Goal: Task Accomplishment & Management: Manage account settings

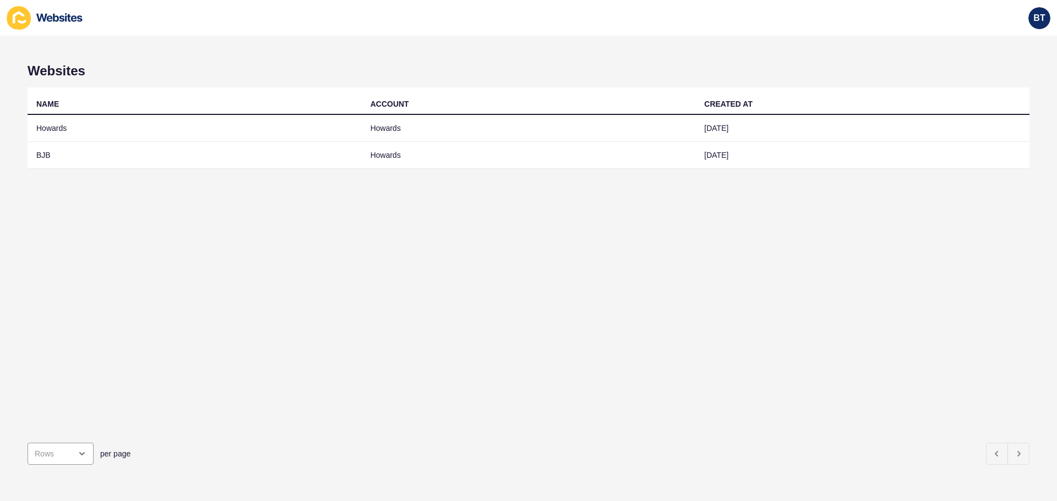
click at [40, 154] on td "BJB" at bounding box center [195, 155] width 334 height 27
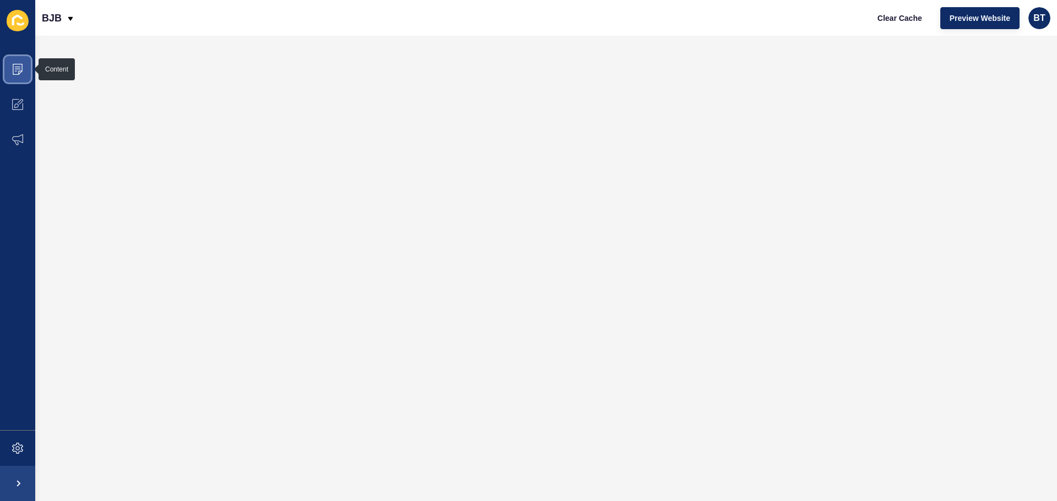
click at [19, 69] on icon at bounding box center [18, 69] width 6 height 1
click at [17, 70] on icon at bounding box center [17, 69] width 11 height 11
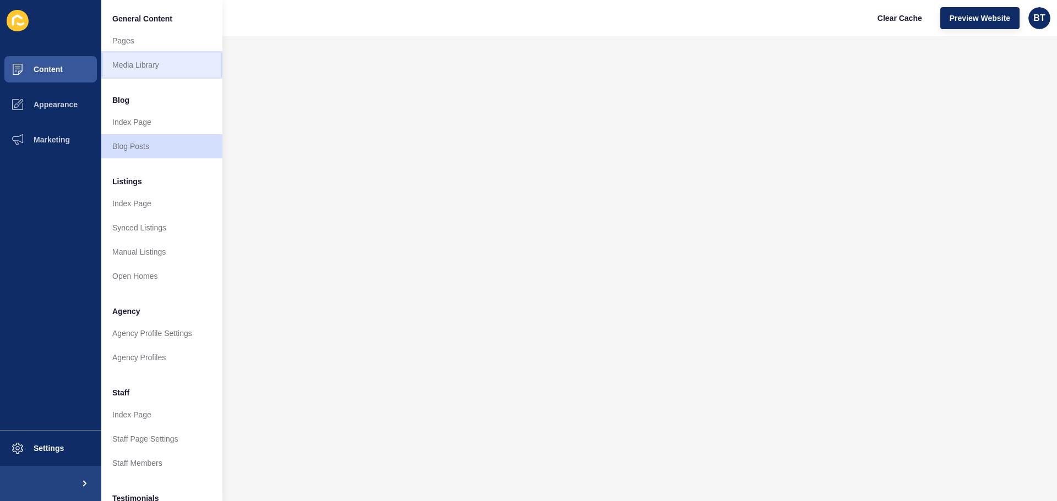
click at [129, 63] on link "Media Library" at bounding box center [161, 65] width 121 height 24
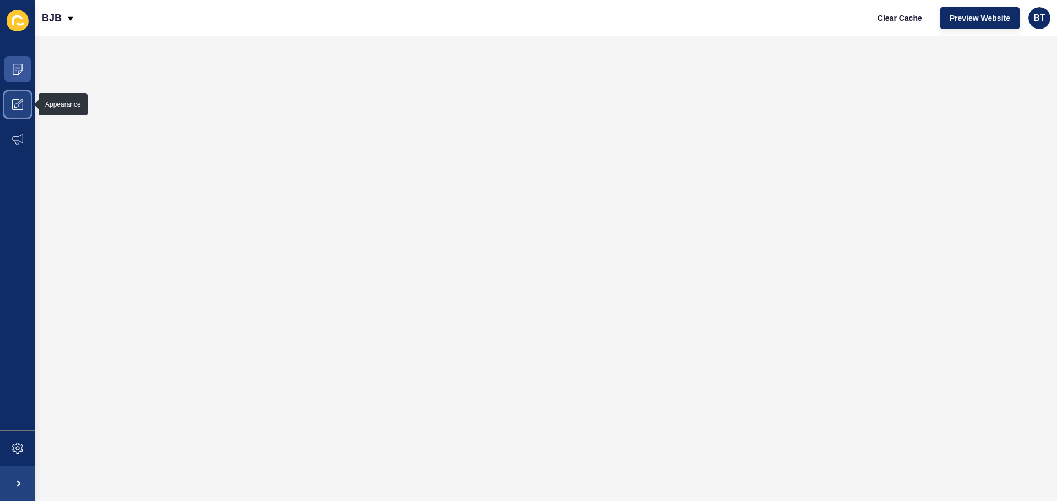
click at [20, 104] on icon at bounding box center [17, 104] width 11 height 11
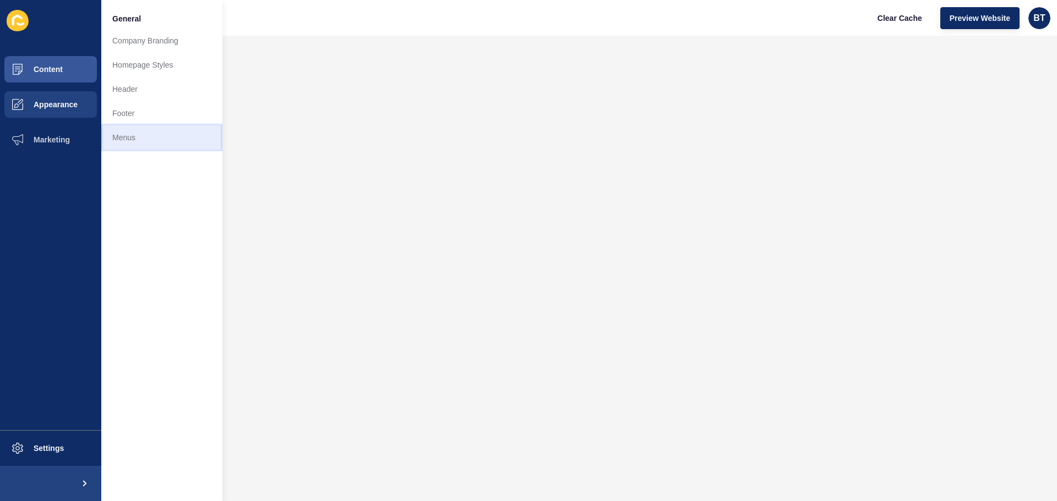
click at [122, 138] on link "Menus" at bounding box center [161, 137] width 121 height 24
